Goal: Transaction & Acquisition: Purchase product/service

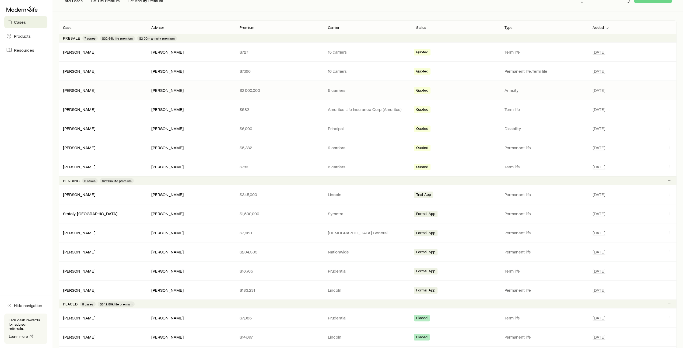
scroll to position [127, 0]
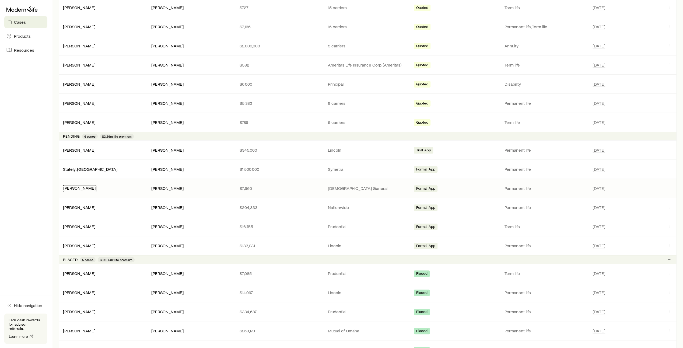
click at [71, 189] on link "[PERSON_NAME]" at bounding box center [79, 187] width 32 height 5
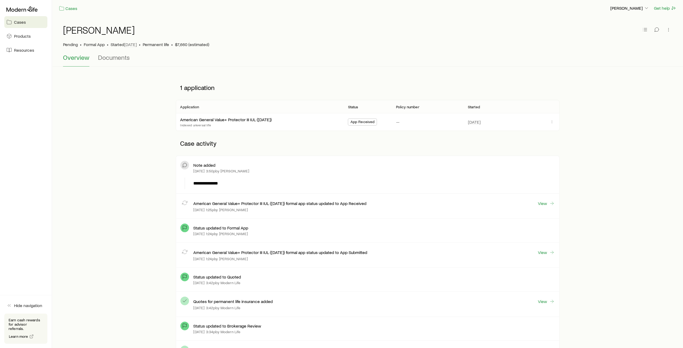
scroll to position [1, 0]
click at [222, 120] on link "American General Value+ Protector III IUL ([DATE])" at bounding box center [226, 119] width 92 height 5
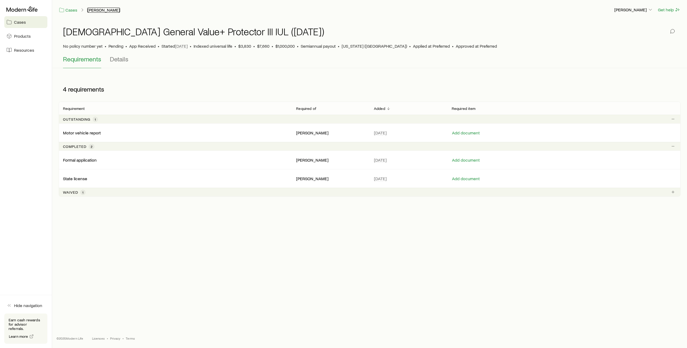
click at [101, 8] on link "[PERSON_NAME]" at bounding box center [103, 10] width 33 height 5
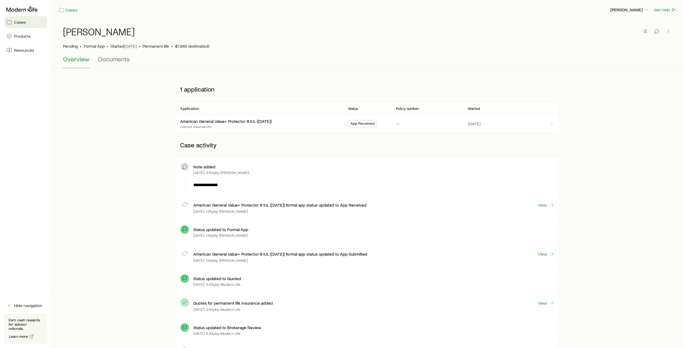
click at [20, 22] on span "Cases" at bounding box center [20, 21] width 12 height 5
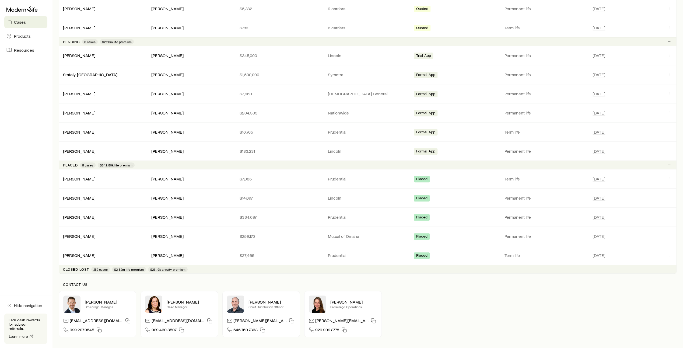
scroll to position [222, 0]
click at [86, 196] on link "[PERSON_NAME]" at bounding box center [79, 196] width 32 height 5
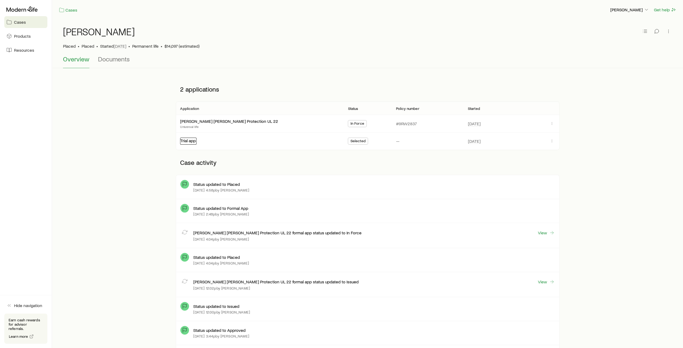
click at [191, 141] on link "Trial app" at bounding box center [187, 140] width 15 height 5
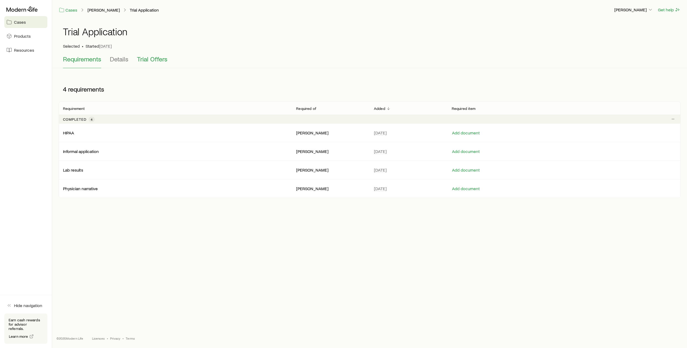
click at [161, 60] on span "Trial Offers" at bounding box center [152, 59] width 30 height 8
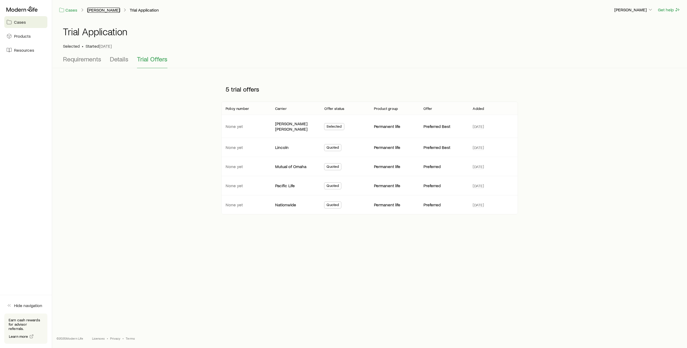
click at [105, 10] on link "[PERSON_NAME]" at bounding box center [103, 10] width 33 height 5
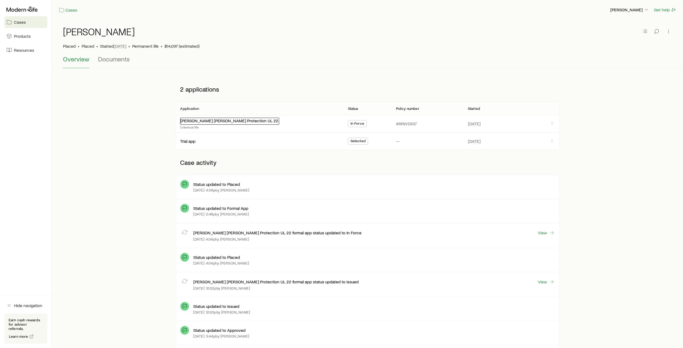
click at [212, 120] on link "[PERSON_NAME] [PERSON_NAME] Protection UL 22" at bounding box center [229, 120] width 98 height 5
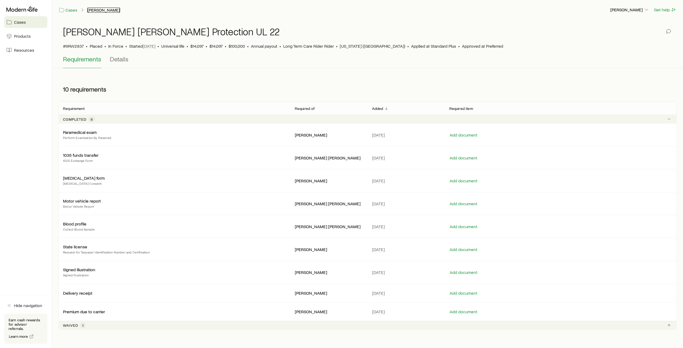
click at [103, 9] on link "[PERSON_NAME]" at bounding box center [103, 10] width 33 height 5
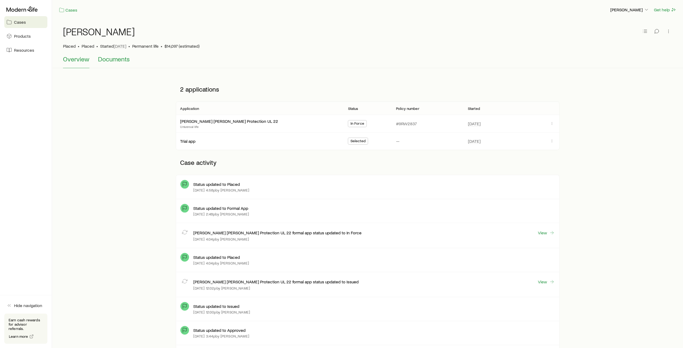
click at [116, 62] on span "Documents" at bounding box center [114, 59] width 32 height 8
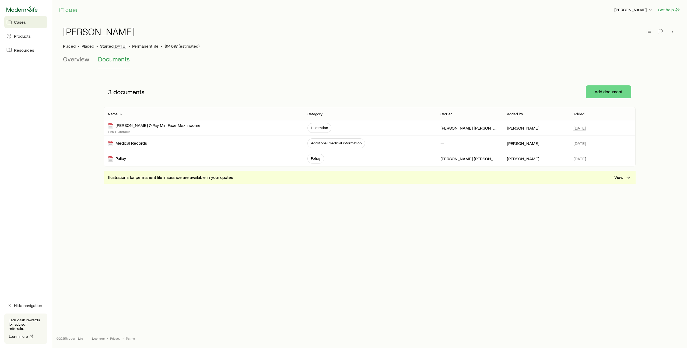
click at [33, 11] on icon at bounding box center [21, 8] width 31 height 5
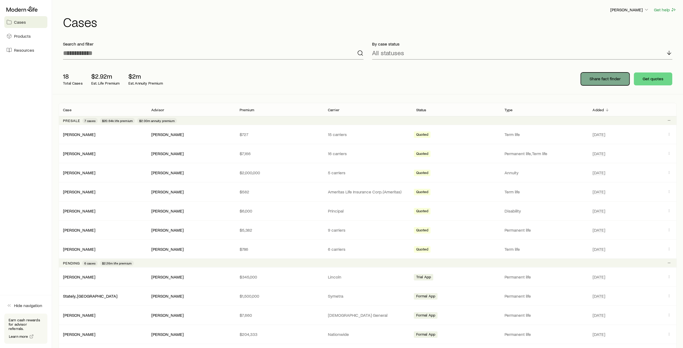
click at [609, 82] on button "Share fact finder" at bounding box center [605, 78] width 49 height 13
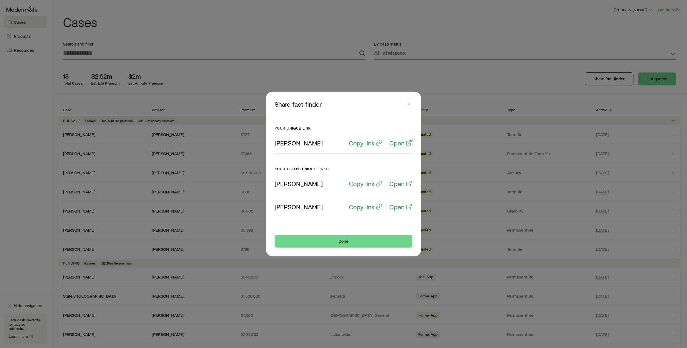
click at [400, 145] on p "Open" at bounding box center [396, 143] width 15 height 8
click at [408, 105] on icon "button" at bounding box center [408, 104] width 5 height 5
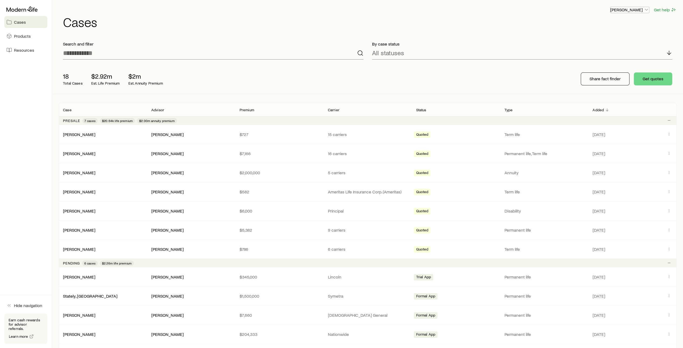
click at [645, 10] on icon "button" at bounding box center [646, 9] width 5 height 5
click at [27, 51] on span "Resources" at bounding box center [24, 49] width 20 height 5
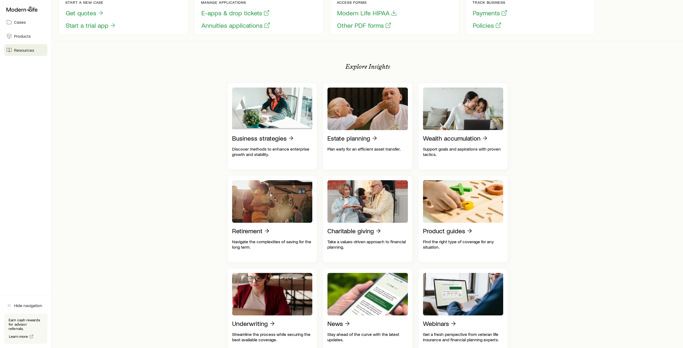
scroll to position [49, 0]
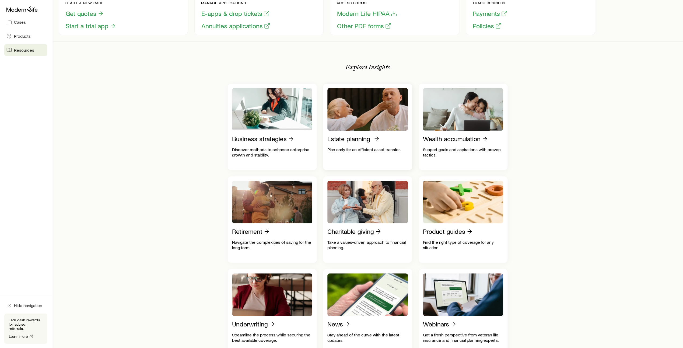
click at [339, 142] on p "Estate planning" at bounding box center [348, 139] width 43 height 8
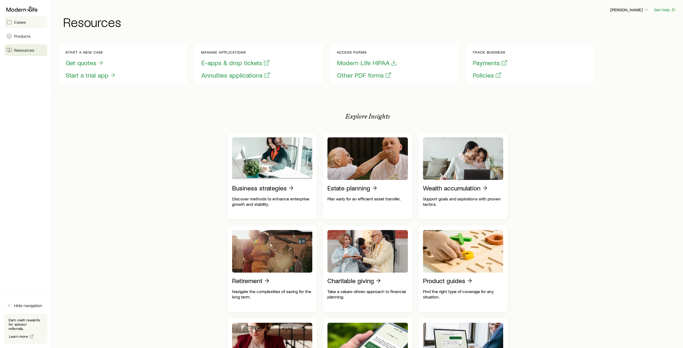
click at [19, 22] on span "Cases" at bounding box center [20, 21] width 12 height 5
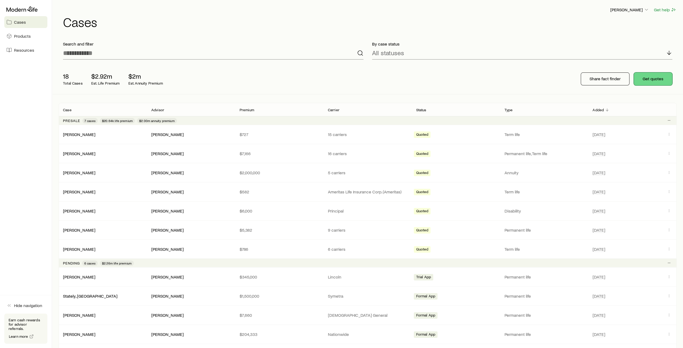
click at [657, 82] on button "Get quotes" at bounding box center [653, 78] width 39 height 13
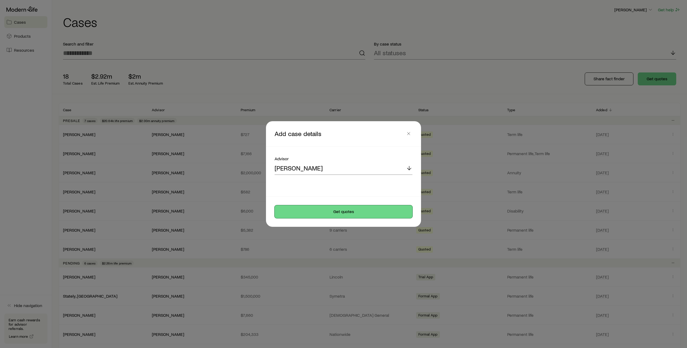
click at [348, 212] on button "Get quotes" at bounding box center [344, 211] width 138 height 13
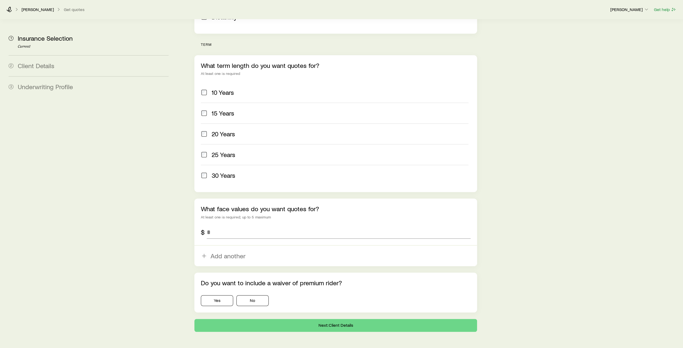
scroll to position [199, 0]
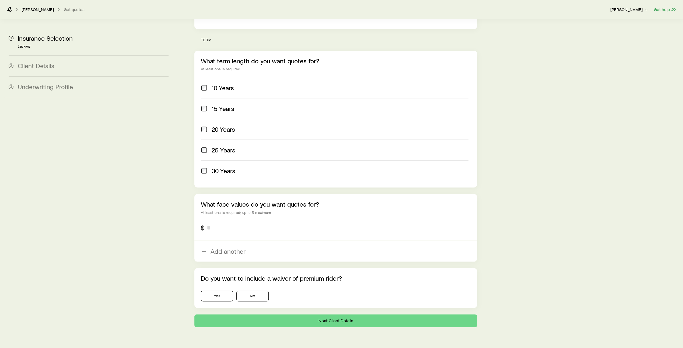
click at [234, 221] on input "tel" at bounding box center [339, 227] width 264 height 13
type input "*********"
click at [251, 291] on button "No" at bounding box center [252, 296] width 32 height 11
click at [341, 314] on button "Next: Client Details" at bounding box center [335, 320] width 283 height 13
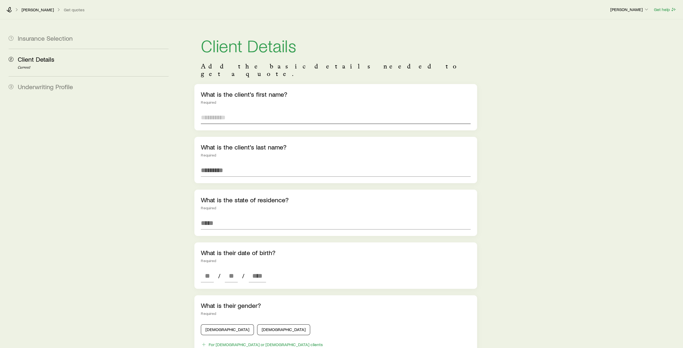
click at [213, 112] on input "text" at bounding box center [336, 117] width 270 height 13
type input "****"
type input "*******"
type input "**********"
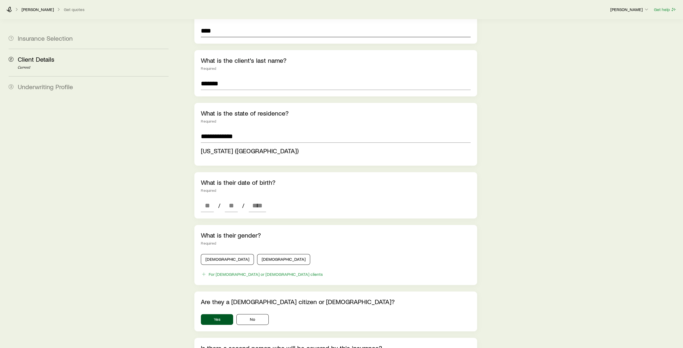
scroll to position [94, 0]
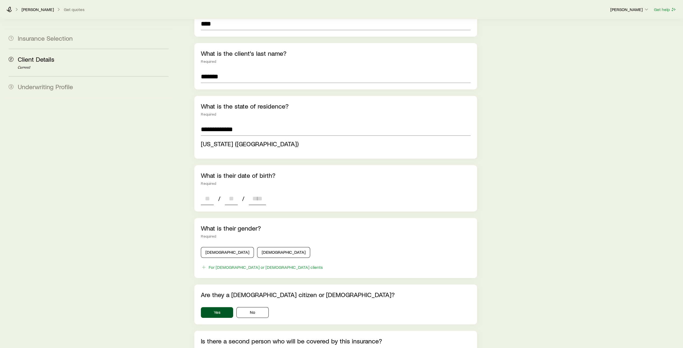
click at [207, 192] on div "**********" at bounding box center [335, 214] width 283 height 449
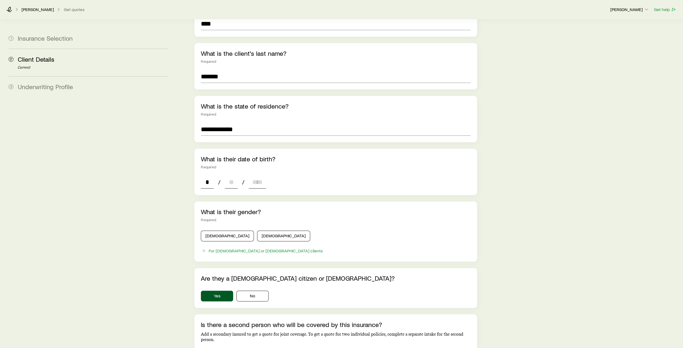
type input "**"
type input "****"
type input "*"
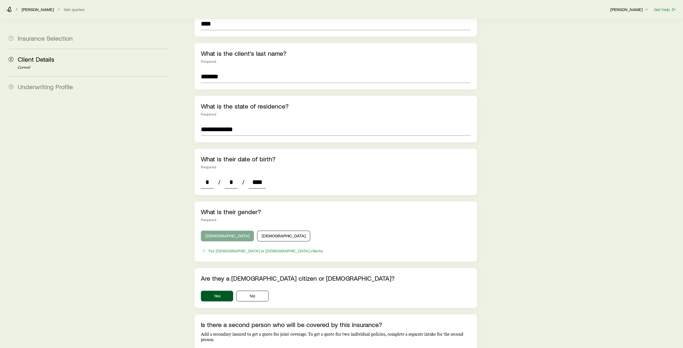
type input "****"
click at [221, 231] on button "Male" at bounding box center [227, 236] width 53 height 11
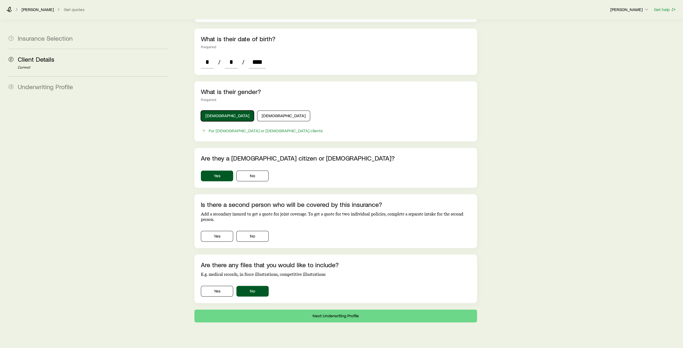
scroll to position [214, 0]
click at [263, 231] on button "No" at bounding box center [252, 236] width 32 height 11
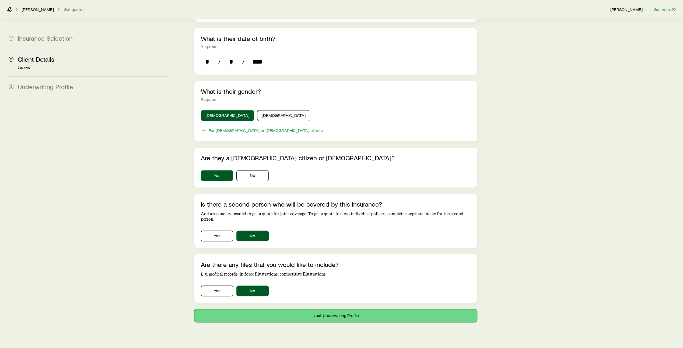
click at [325, 309] on button "Next: Underwriting Profile" at bounding box center [335, 315] width 283 height 13
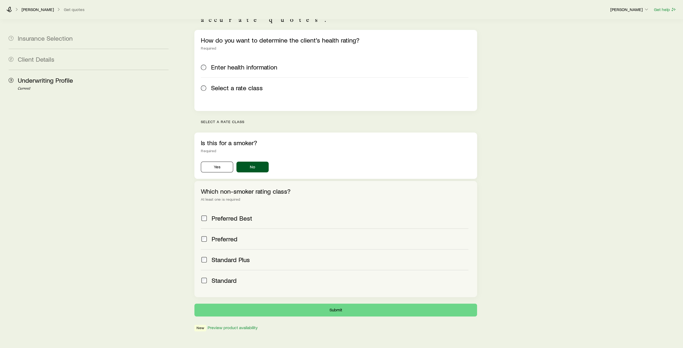
scroll to position [64, 0]
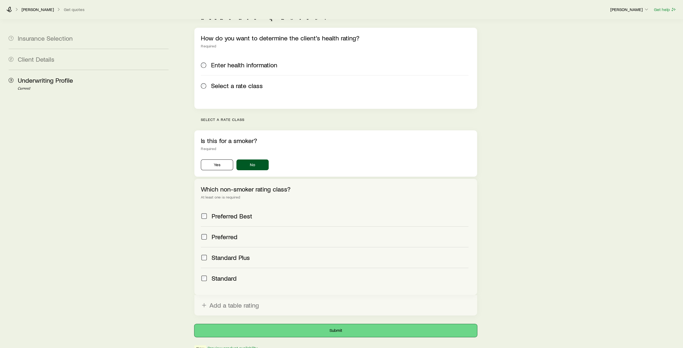
click at [333, 324] on button "Submit" at bounding box center [335, 330] width 283 height 13
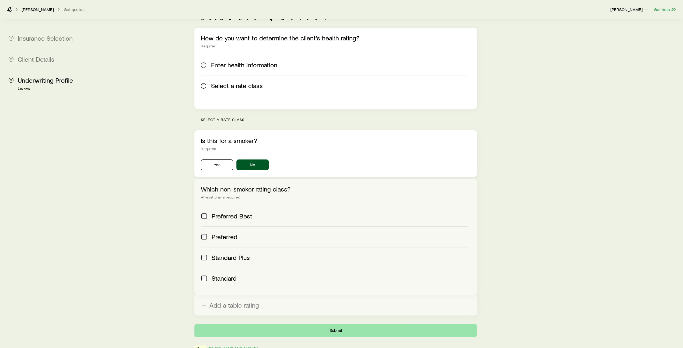
scroll to position [0, 0]
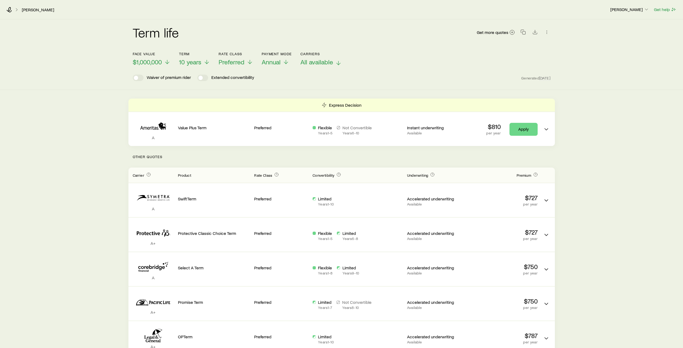
click at [339, 62] on icon at bounding box center [338, 63] width 6 height 6
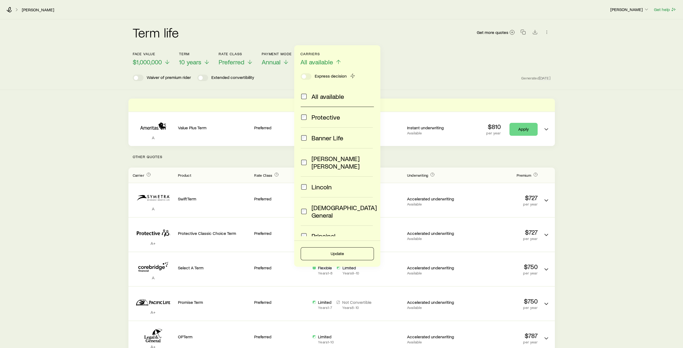
click at [307, 204] on span at bounding box center [304, 211] width 6 height 15
click at [331, 249] on button "Update" at bounding box center [337, 253] width 73 height 13
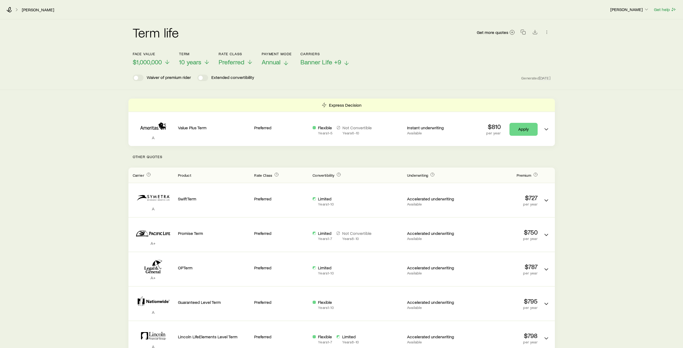
click at [285, 64] on icon at bounding box center [286, 63] width 6 height 6
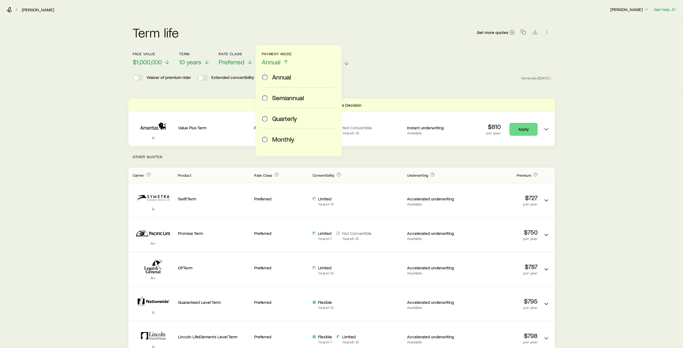
click at [276, 139] on span "Monthly" at bounding box center [283, 139] width 22 height 8
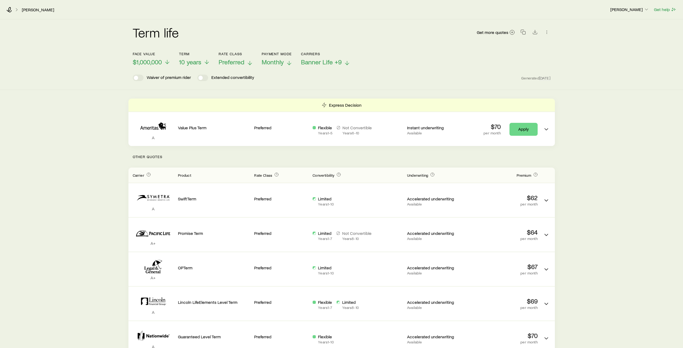
click at [248, 64] on icon at bounding box center [250, 63] width 6 height 6
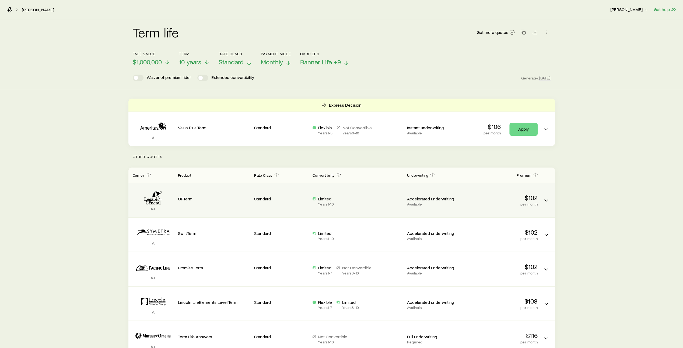
click at [474, 206] on div "$102 per month" at bounding box center [502, 199] width 72 height 25
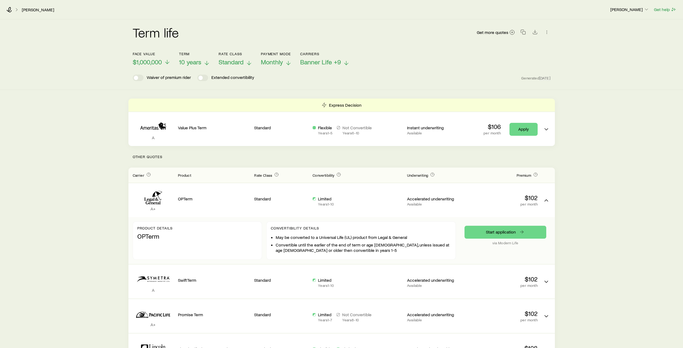
click at [207, 61] on icon at bounding box center [207, 63] width 6 height 6
